Goal: Register for event/course

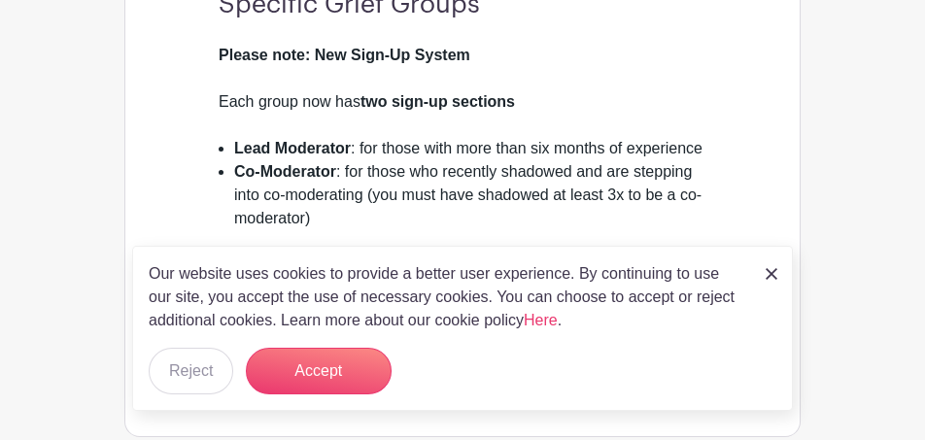
scroll to position [582, 0]
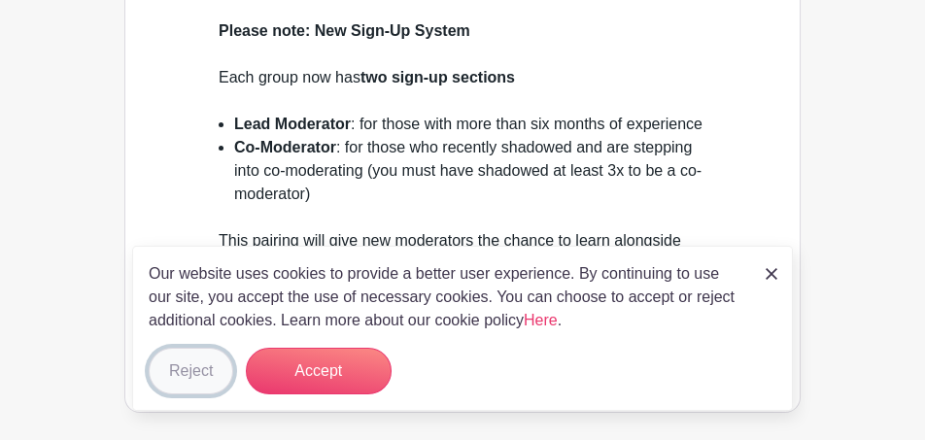
click at [187, 375] on button "Reject" at bounding box center [191, 371] width 85 height 47
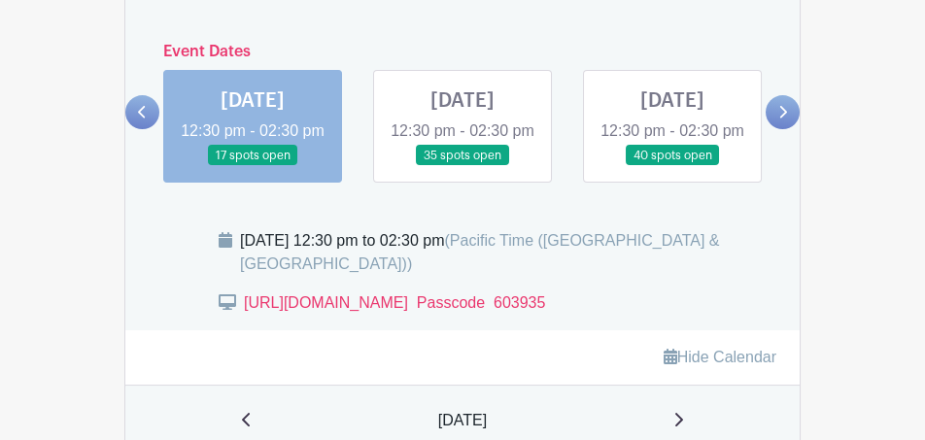
scroll to position [1102, 0]
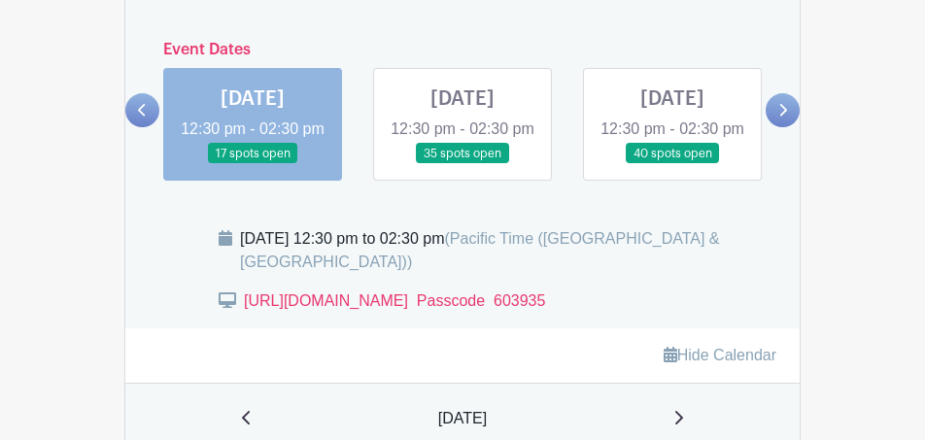
click at [253, 164] on link at bounding box center [253, 164] width 0 height 0
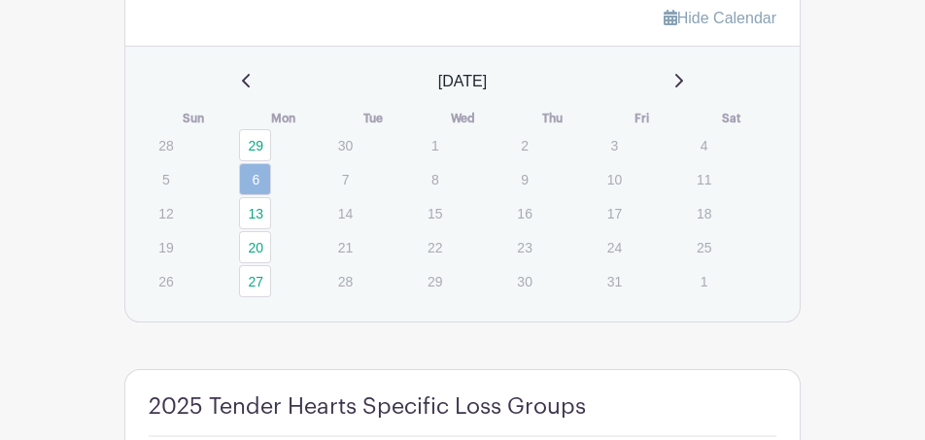
scroll to position [1445, 0]
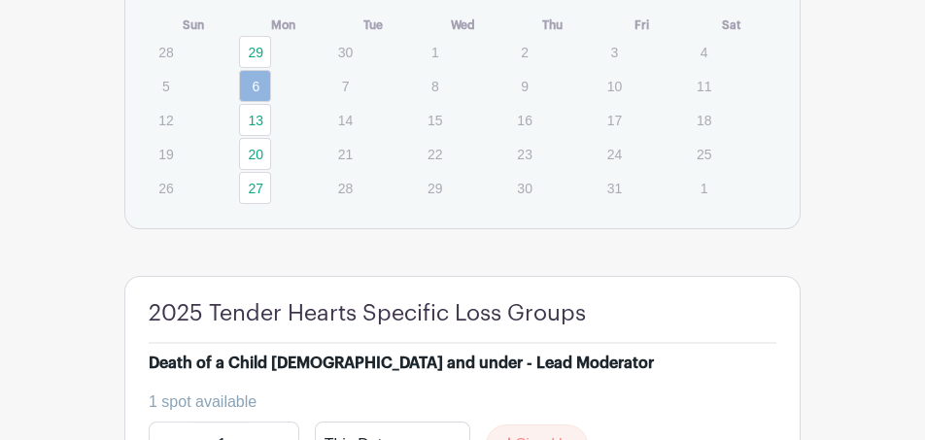
scroll to position [1525, 0]
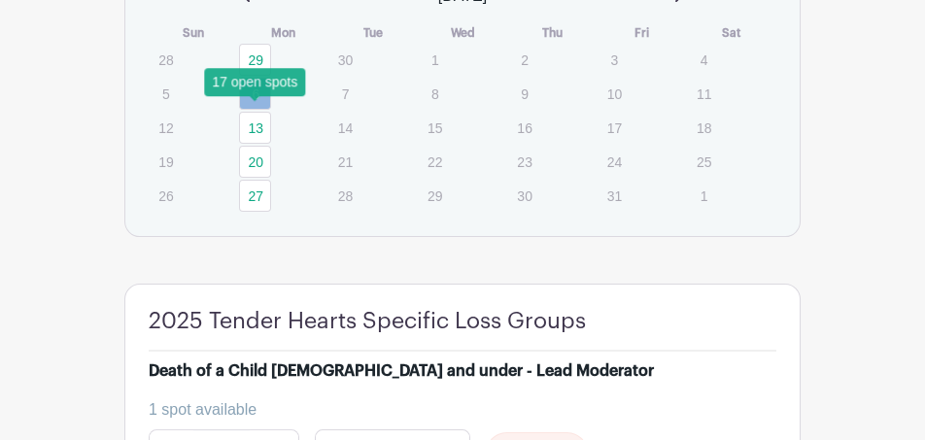
click at [260, 110] on link "6" at bounding box center [255, 94] width 32 height 32
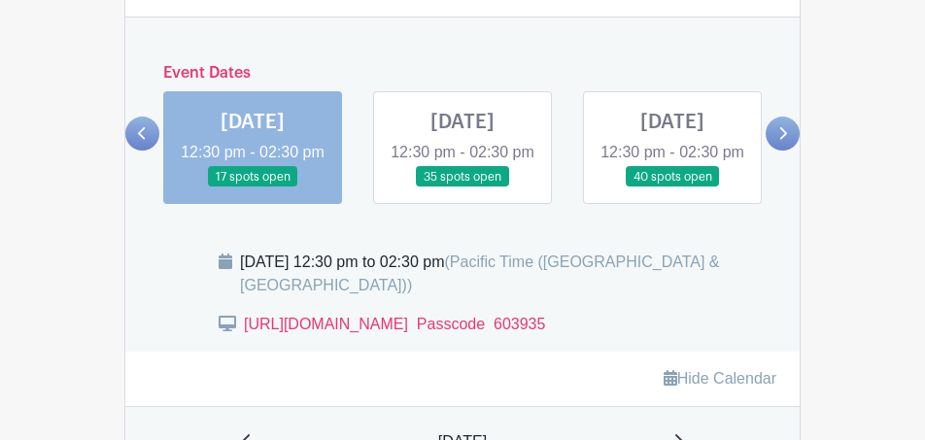
scroll to position [1070, 0]
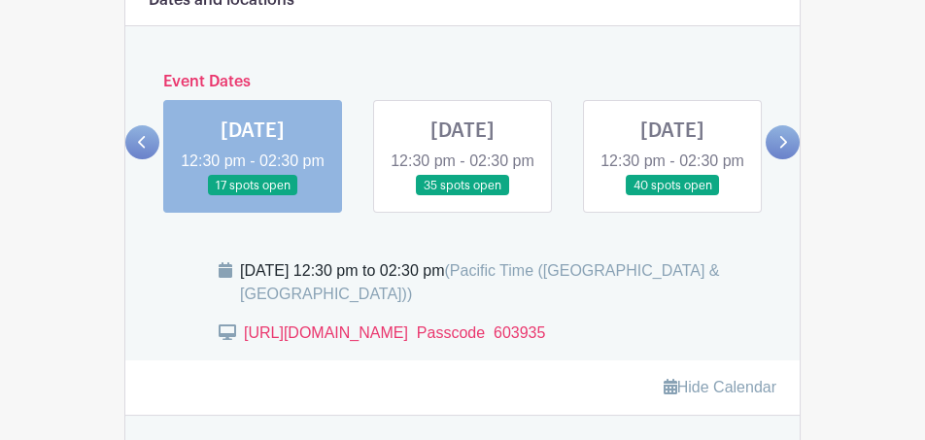
click at [462, 196] on link at bounding box center [462, 196] width 0 height 0
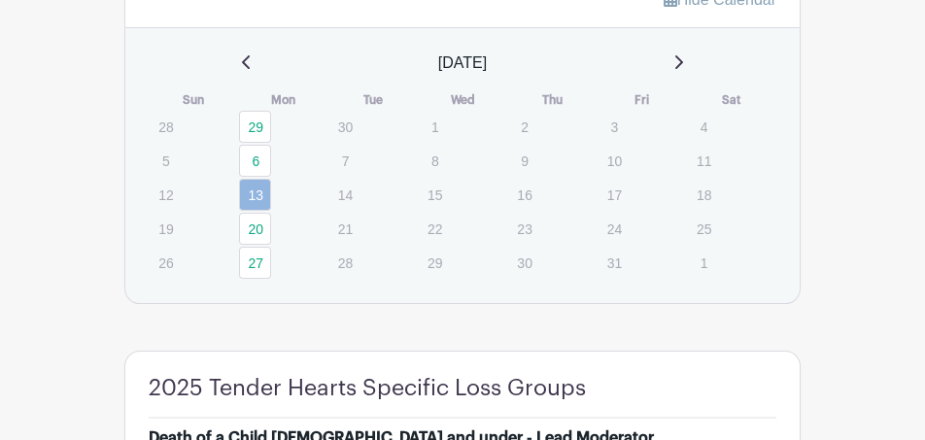
scroll to position [1460, 0]
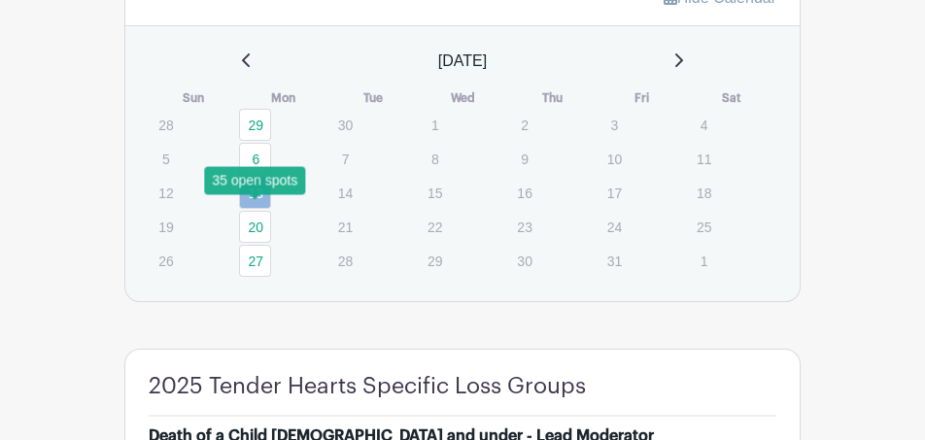
click at [262, 209] on link "13" at bounding box center [255, 193] width 32 height 32
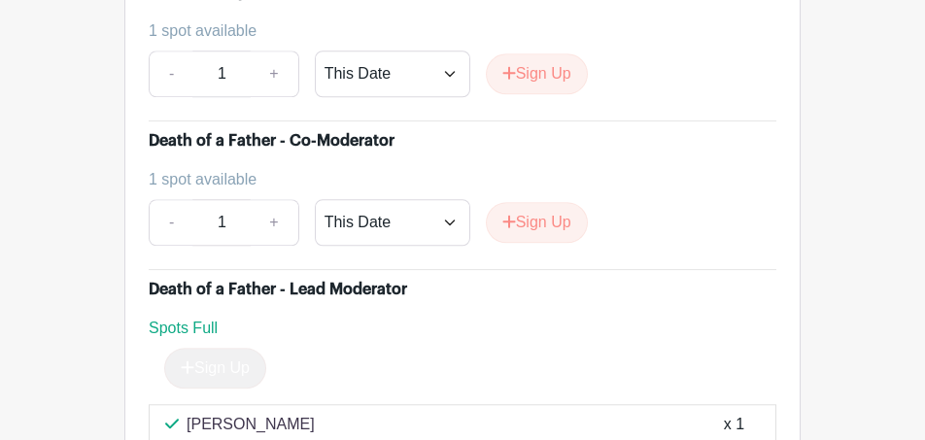
scroll to position [4936, 0]
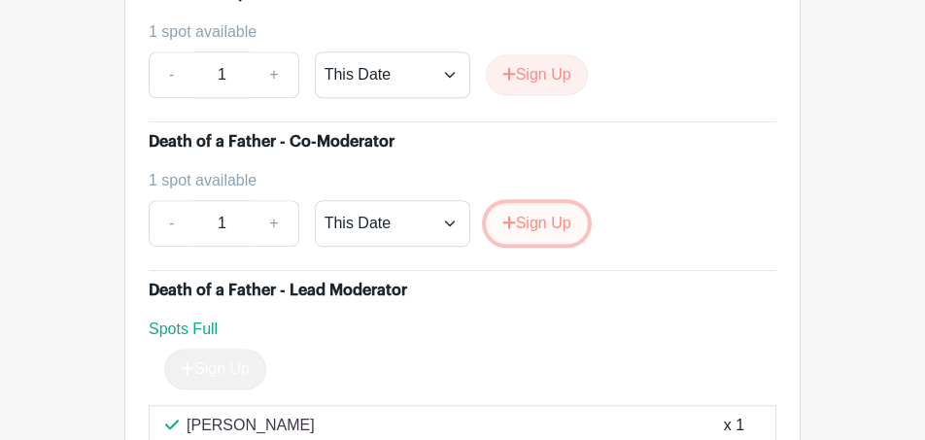
click at [545, 210] on button "Sign Up" at bounding box center [537, 223] width 102 height 41
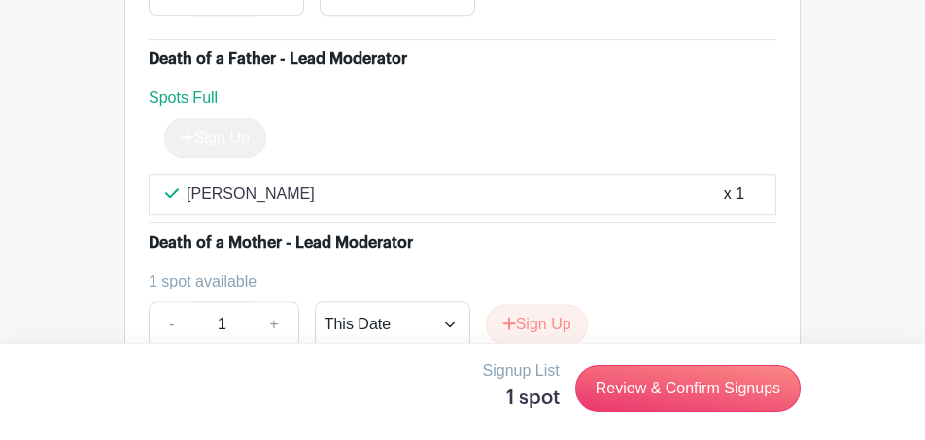
scroll to position [5185, 0]
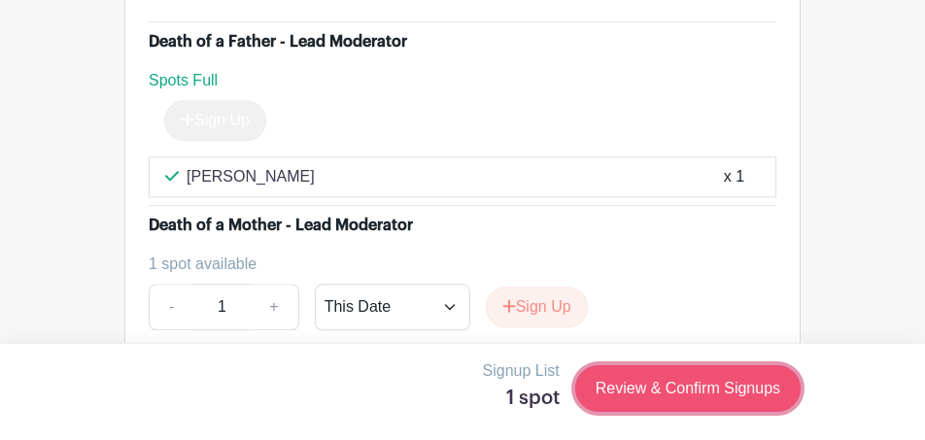
click at [673, 396] on link "Review & Confirm Signups" at bounding box center [687, 388] width 225 height 47
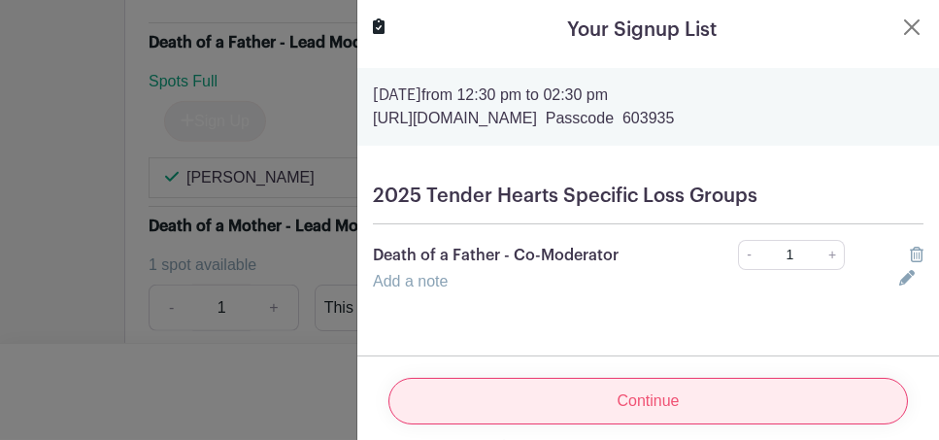
click at [633, 388] on input "Continue" at bounding box center [649, 401] width 520 height 47
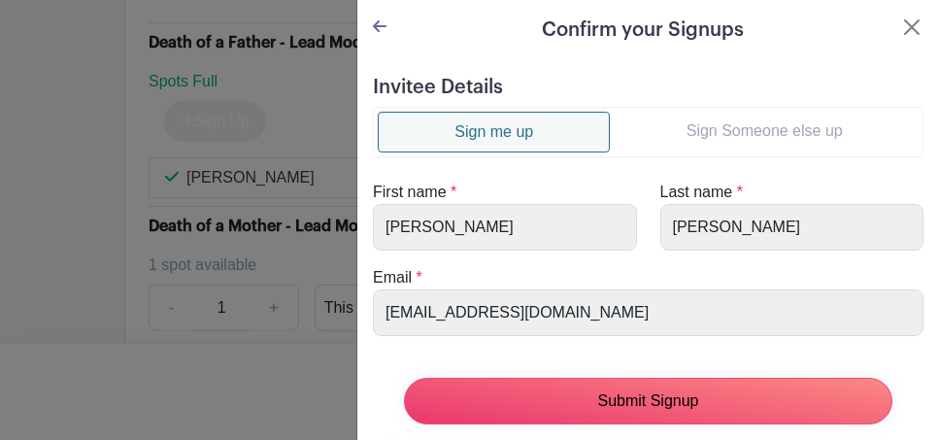
click at [633, 388] on input "Submit Signup" at bounding box center [648, 401] width 489 height 47
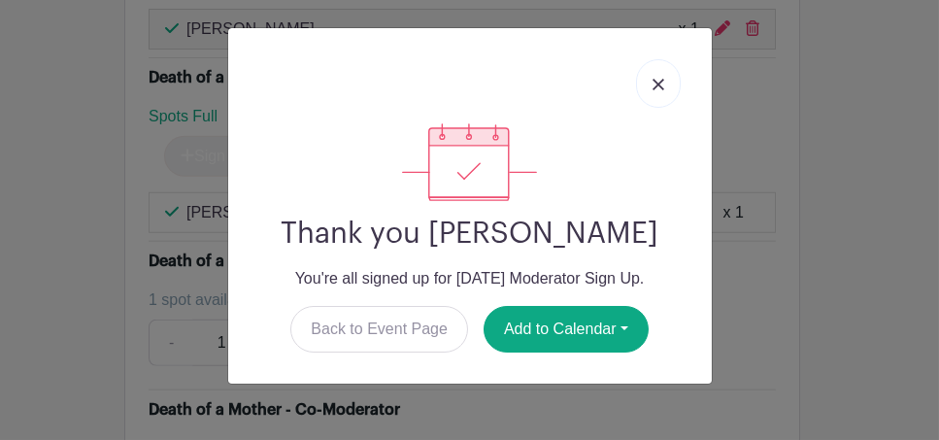
click at [657, 84] on img at bounding box center [659, 85] width 12 height 12
